Goal: Transaction & Acquisition: Purchase product/service

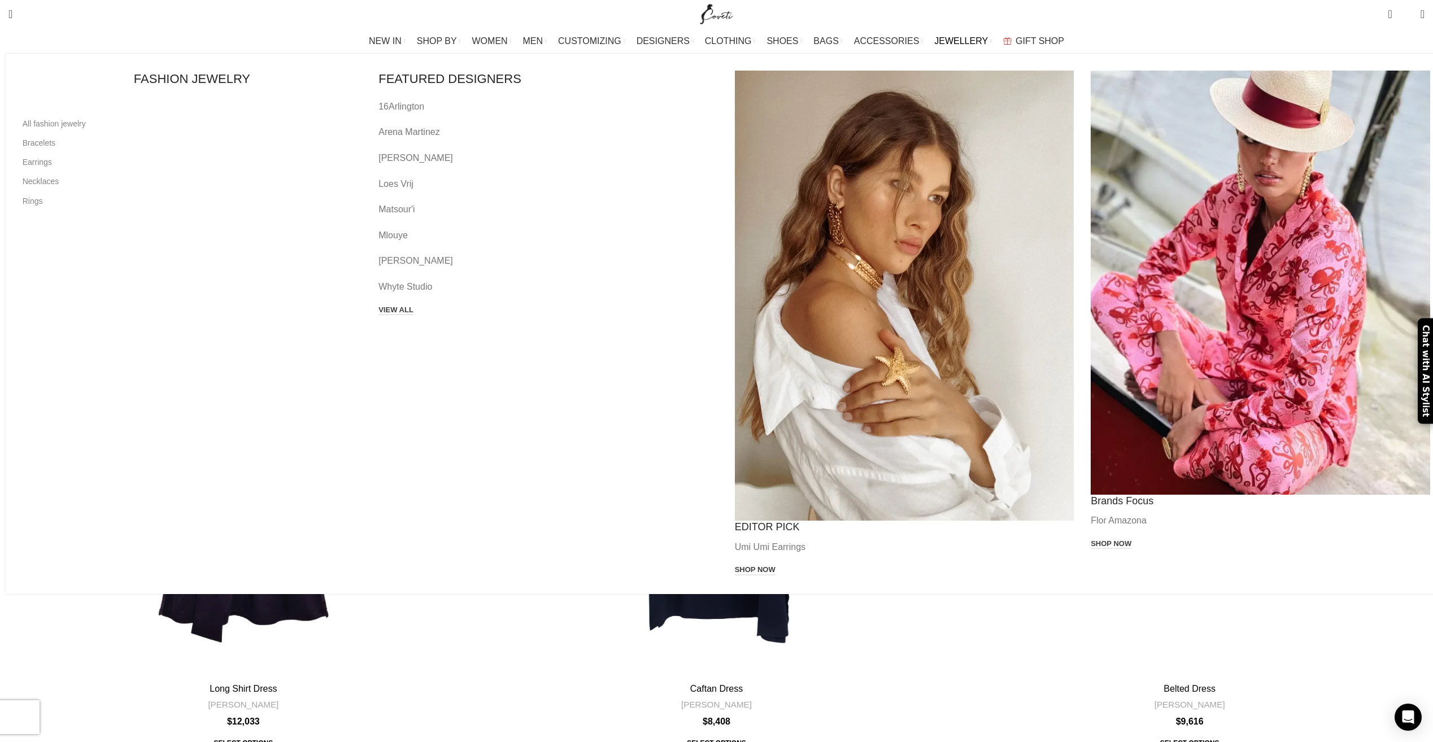
click at [943, 38] on span "JEWELLERY" at bounding box center [961, 41] width 54 height 11
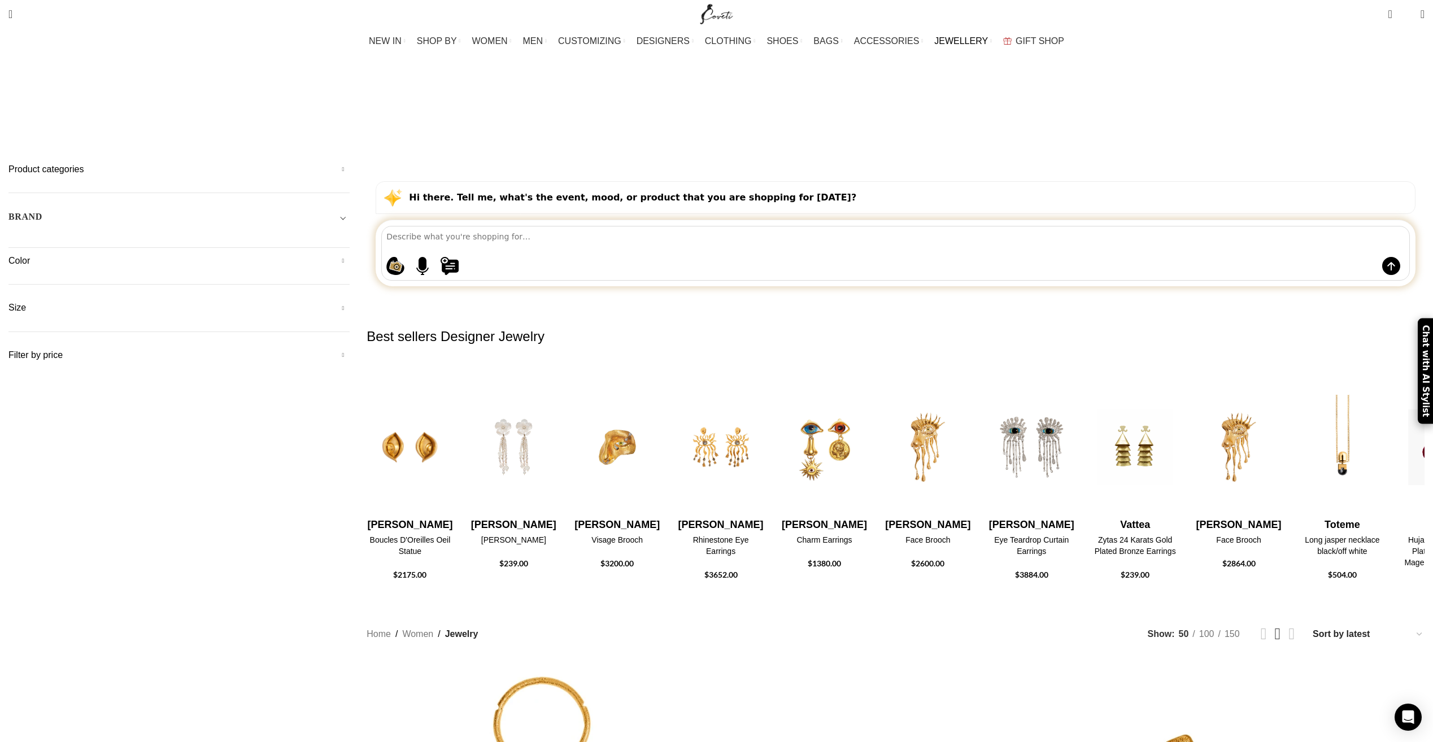
click at [42, 211] on h5 "BRAND" at bounding box center [25, 217] width 34 height 12
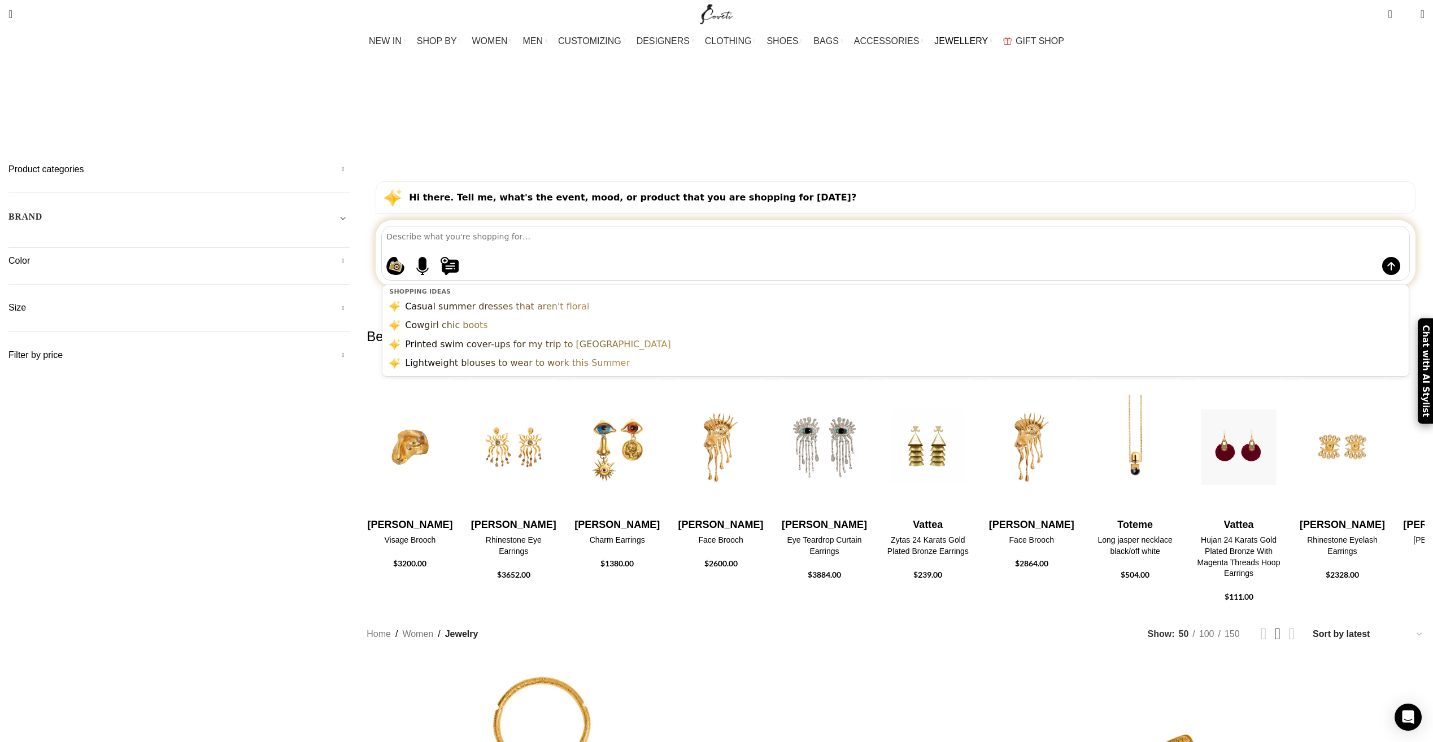
click at [619, 227] on textarea at bounding box center [897, 237] width 1023 height 20
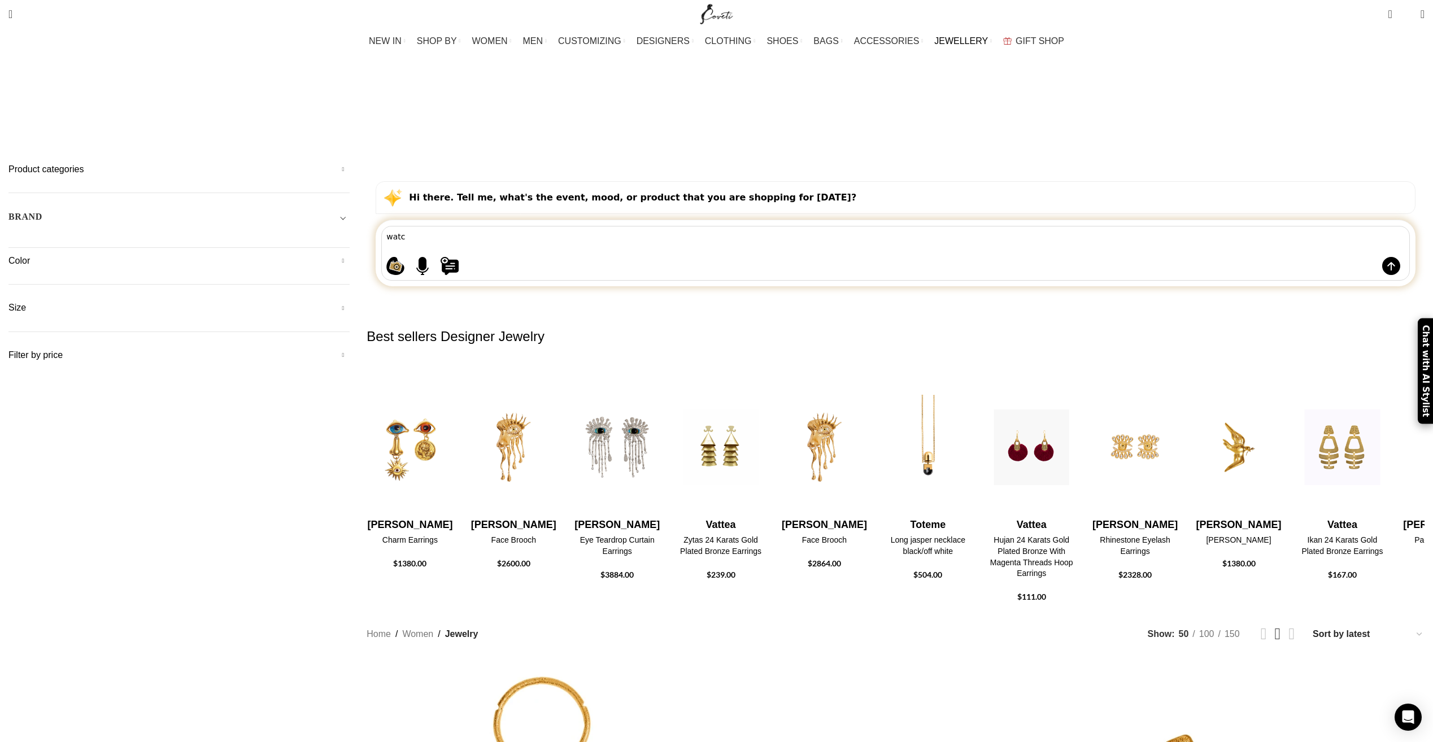
type textarea "watch"
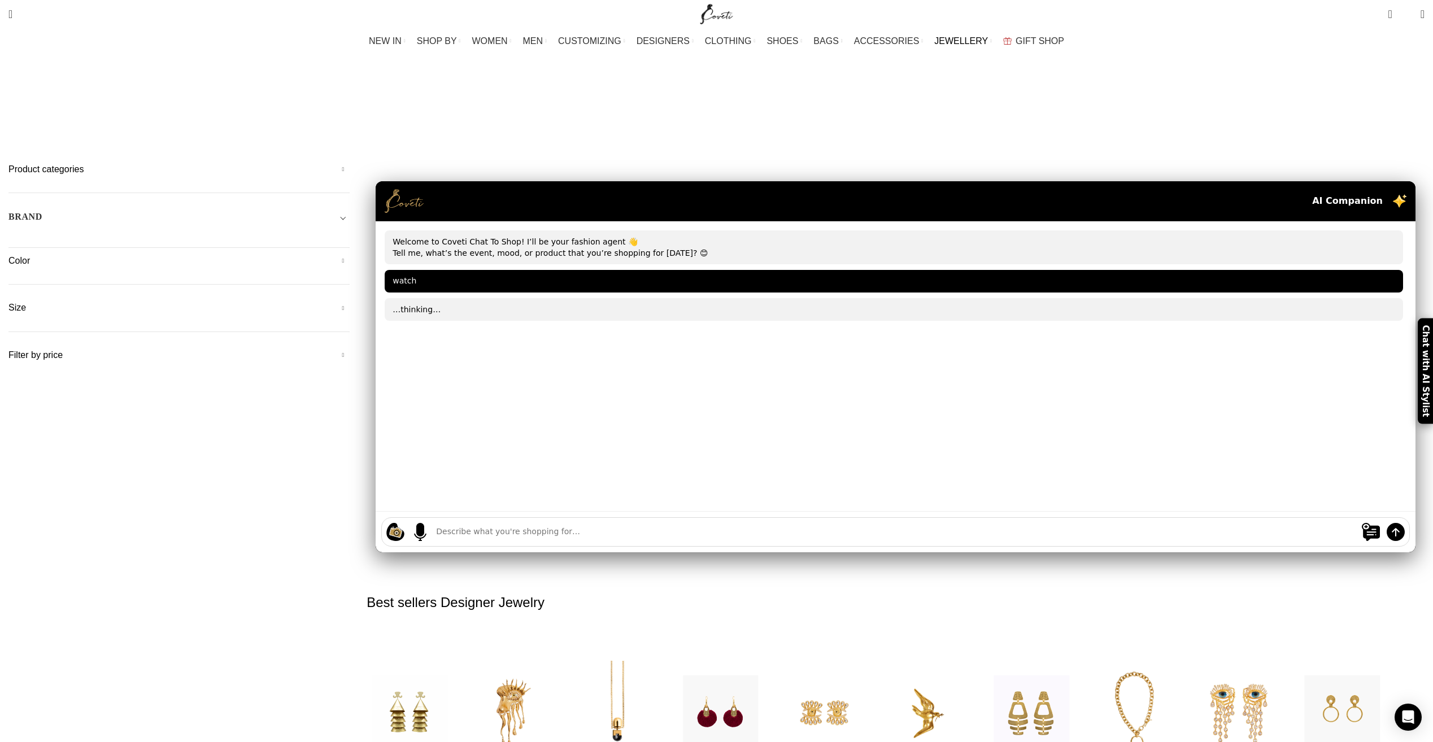
drag, startPoint x: 636, startPoint y: 456, endPoint x: 645, endPoint y: 455, distance: 9.1
click at [639, 526] on textarea at bounding box center [895, 532] width 919 height 12
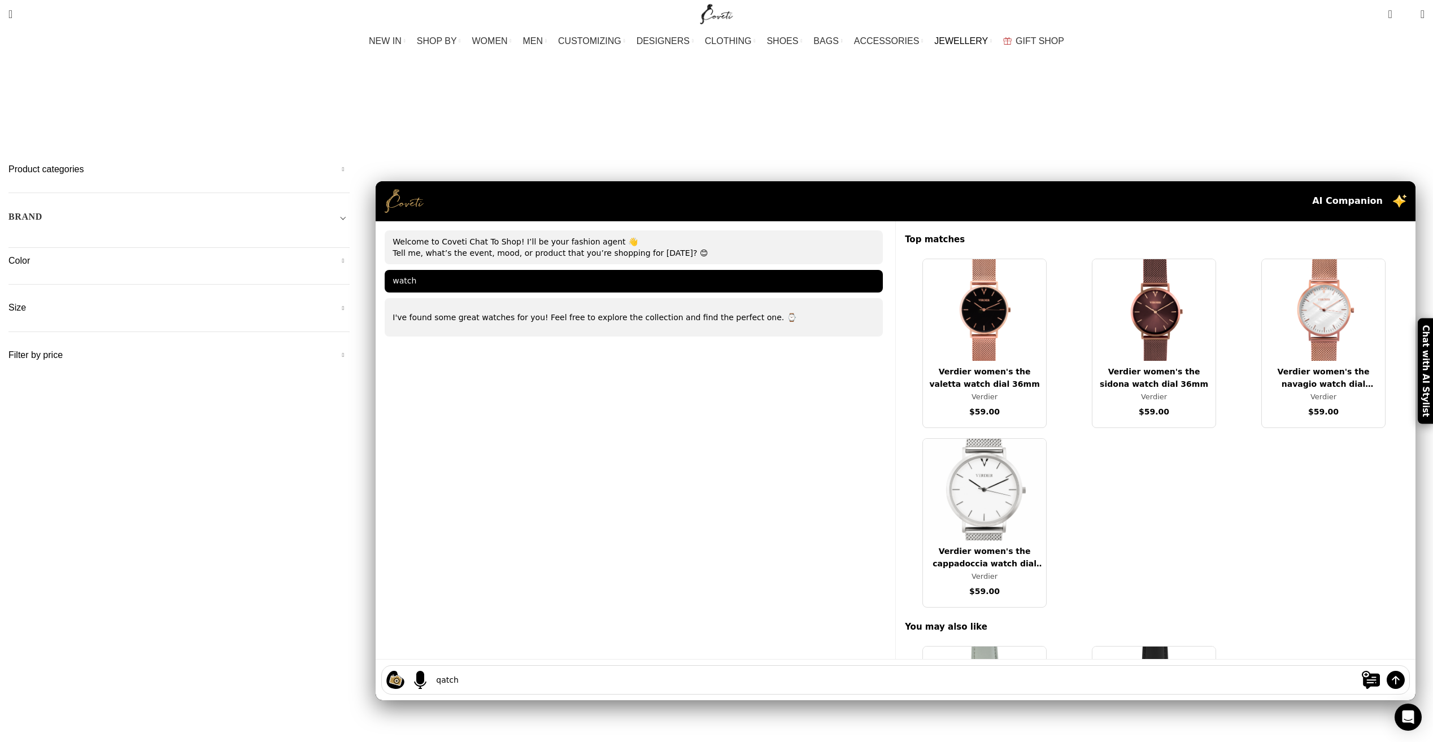
click at [1034, 665] on div "Shopping ideas Casual summer dresses that aren't floral Cowgirl chic boots Prin…" at bounding box center [895, 679] width 1029 height 29
click at [626, 674] on textarea "qatch" at bounding box center [895, 680] width 919 height 12
type textarea "watch"
click at [1387, 671] on img at bounding box center [1396, 680] width 18 height 18
